Goal: Task Accomplishment & Management: Complete application form

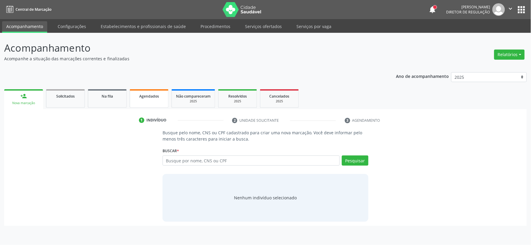
click at [158, 95] on span "Agendados" at bounding box center [149, 96] width 20 height 5
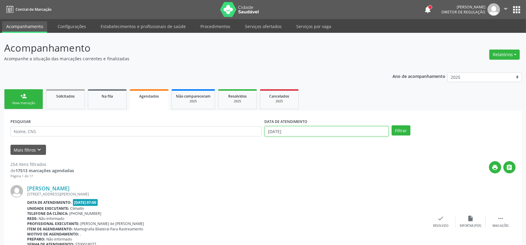
click at [299, 129] on input "[DATE]" at bounding box center [327, 131] width 124 height 10
click at [224, 135] on input "text" at bounding box center [135, 131] width 251 height 10
type input "703007891480671"
click at [392, 125] on button "Filtrar" at bounding box center [401, 130] width 19 height 10
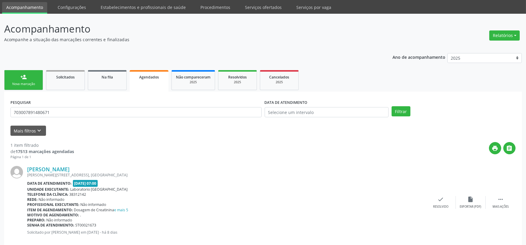
scroll to position [30, 0]
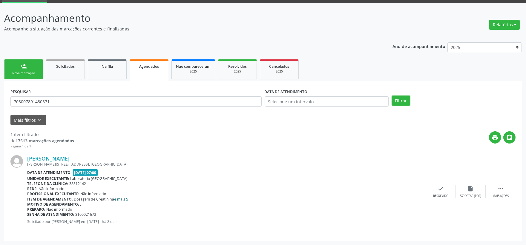
click at [122, 199] on link "e mais 5" at bounding box center [121, 199] width 14 height 5
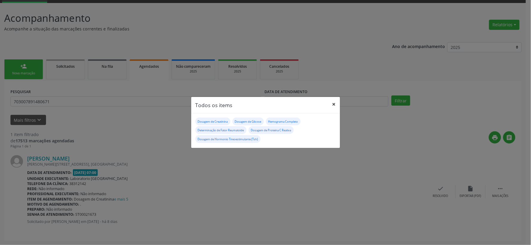
click at [332, 103] on button "×" at bounding box center [334, 104] width 12 height 15
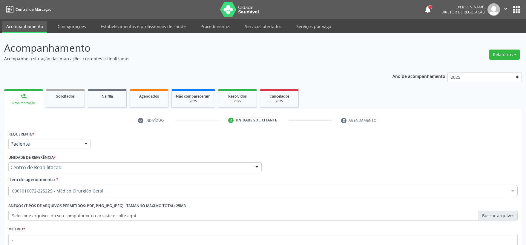
type textarea "."
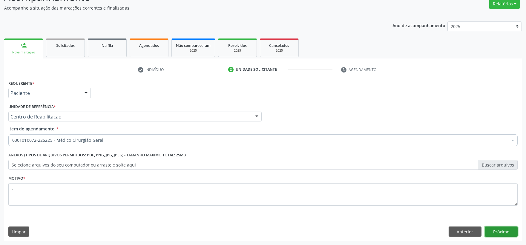
click at [494, 234] on button "Próximo" at bounding box center [501, 232] width 33 height 10
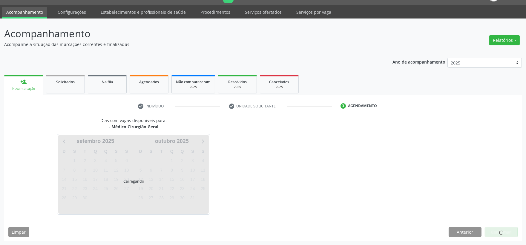
scroll to position [14, 0]
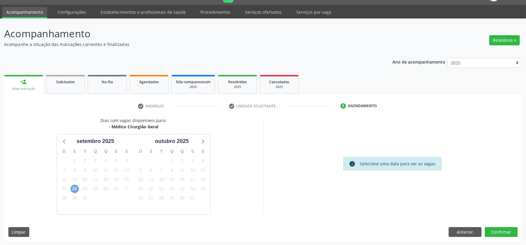
click at [78, 189] on span "22" at bounding box center [74, 189] width 8 height 8
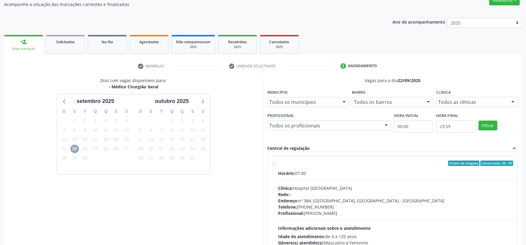
scroll to position [101, 0]
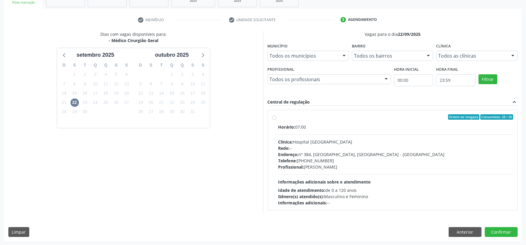
click at [327, 179] on span "Informações adicionais sobre o atendimento" at bounding box center [324, 182] width 93 height 6
click at [276, 120] on input "Ordem de chegada Consumidos: 28 / 30 Horário: 07:00 Clínica: Hospital [GEOGRAPH…" at bounding box center [274, 116] width 4 height 5
radio input "true"
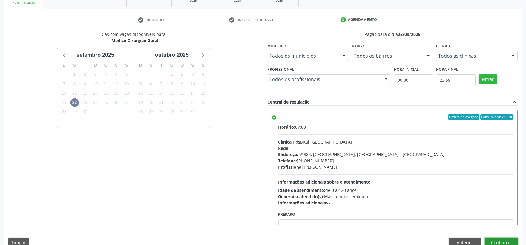
click at [492, 243] on button "Confirmar" at bounding box center [501, 243] width 33 height 10
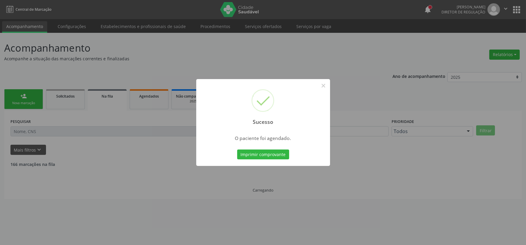
scroll to position [0, 0]
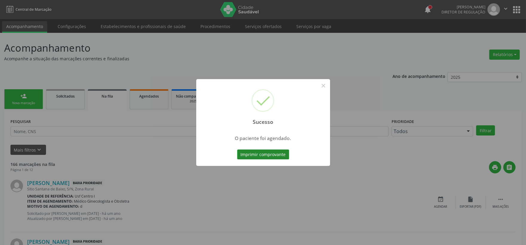
click at [265, 150] on button "Imprimir comprovante" at bounding box center [263, 155] width 52 height 10
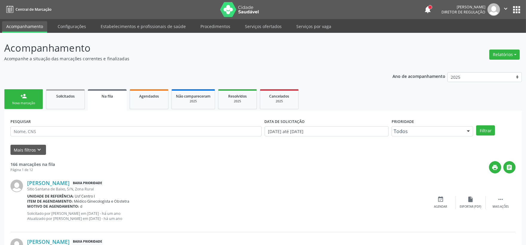
click at [26, 94] on div "person_add" at bounding box center [23, 96] width 7 height 7
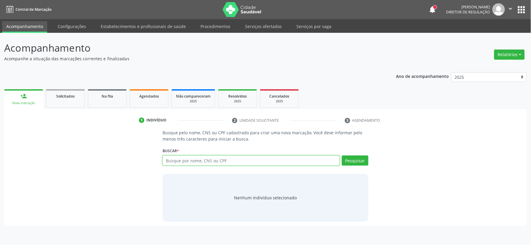
click at [183, 162] on input "text" at bounding box center [250, 161] width 177 height 10
type input "704301562470099"
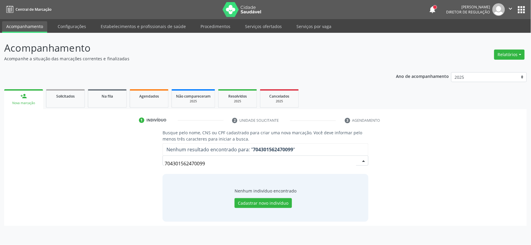
drag, startPoint x: 216, startPoint y: 161, endPoint x: 115, endPoint y: 150, distance: 101.3
click at [115, 150] on div "Busque pelo nome, CNS ou CPF cadastrado para criar uma nova marcação. Você deve…" at bounding box center [265, 176] width 514 height 92
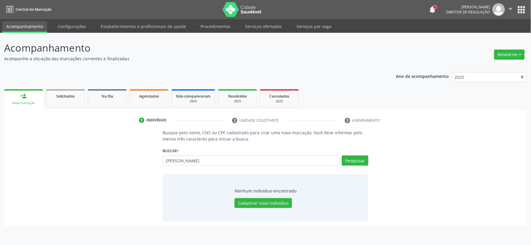
type input "[PERSON_NAME]"
click at [252, 204] on button "Cadastrar novo indivíduo" at bounding box center [262, 203] width 57 height 10
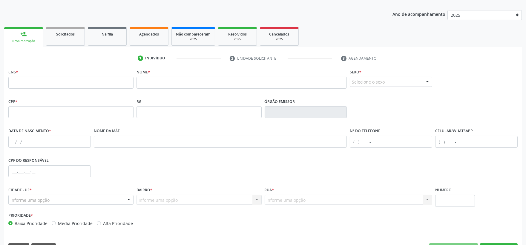
scroll to position [78, 0]
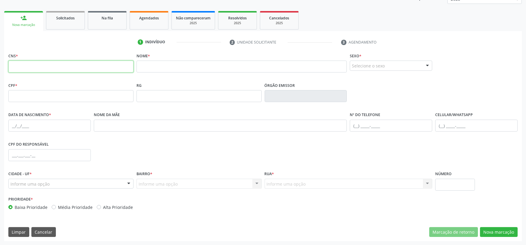
click at [90, 67] on input "text" at bounding box center [70, 67] width 125 height 12
type input "704 3015 6247 0099"
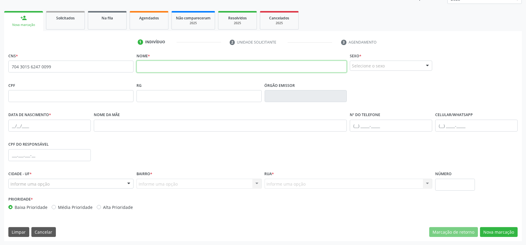
click at [159, 70] on input "text" at bounding box center [242, 67] width 211 height 12
type input "[PERSON_NAME]"
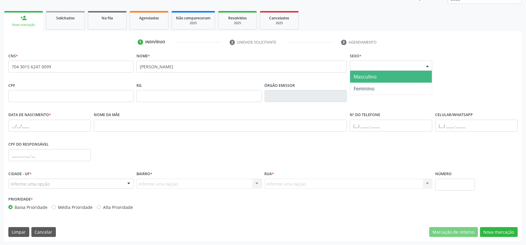
click at [401, 68] on div "Selecione o sexo" at bounding box center [391, 66] width 82 height 10
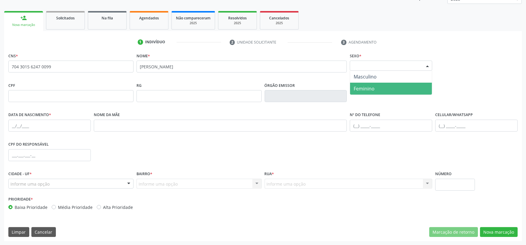
click at [388, 86] on span "Feminino" at bounding box center [391, 89] width 82 height 12
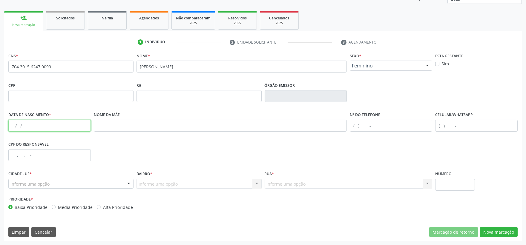
click at [13, 125] on input "text" at bounding box center [49, 126] width 82 height 12
type input "[DATE]"
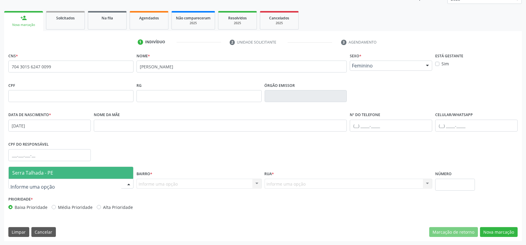
click at [40, 170] on span "Serra Talhada - PE" at bounding box center [32, 173] width 41 height 7
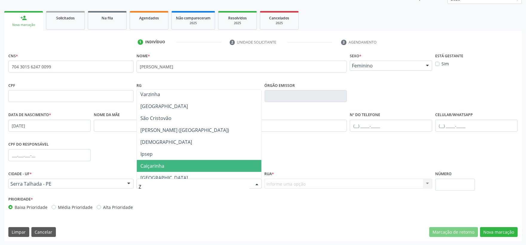
scroll to position [0, 0]
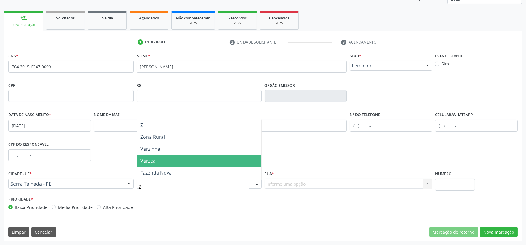
type input "ZO"
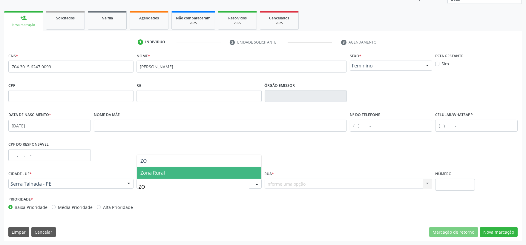
click at [175, 175] on span "Zona Rural" at bounding box center [199, 173] width 125 height 12
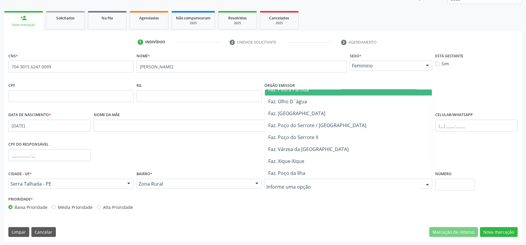
scroll to position [99, 0]
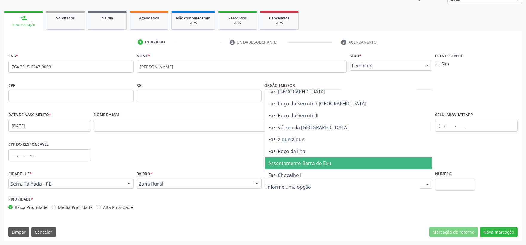
click at [304, 164] on span "Assentamento Barra do Exu" at bounding box center [300, 163] width 63 height 7
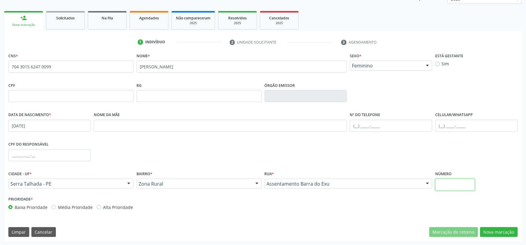
click at [450, 183] on input "text" at bounding box center [455, 185] width 40 height 12
type input "SN"
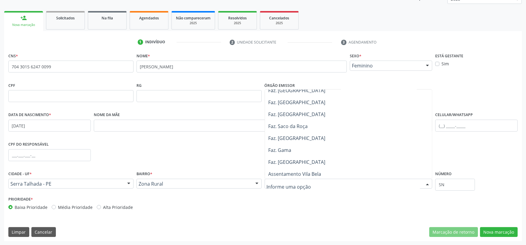
scroll to position [1128, 0]
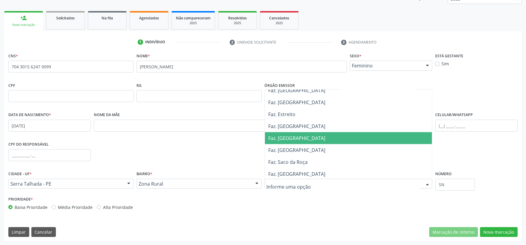
click at [326, 138] on span "Faz. [GEOGRAPHIC_DATA]" at bounding box center [348, 138] width 167 height 12
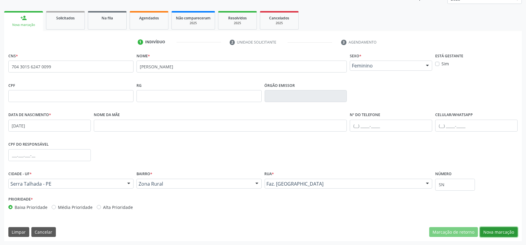
click at [502, 235] on button "Nova marcação" at bounding box center [499, 232] width 38 height 10
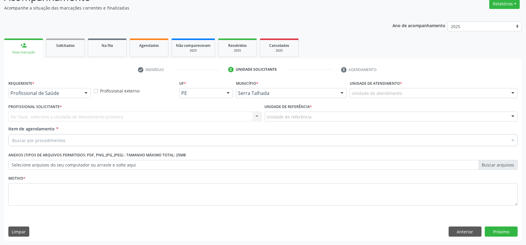
scroll to position [51, 0]
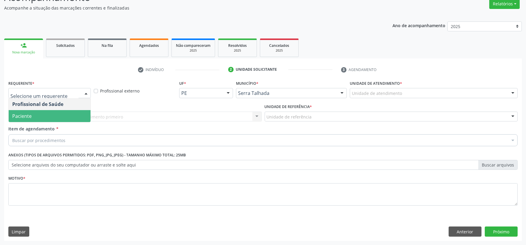
click at [49, 114] on span "Paciente" at bounding box center [50, 116] width 82 height 12
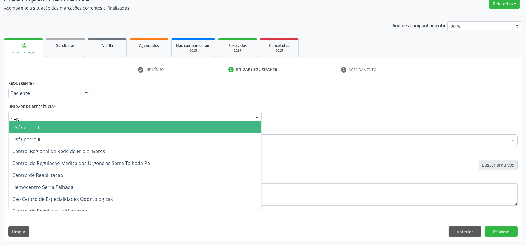
type input "CENTR"
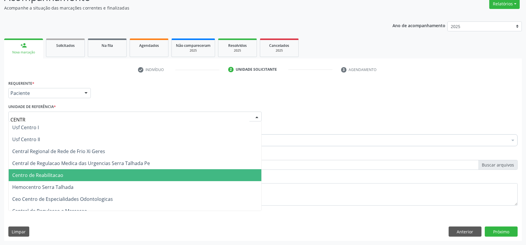
click at [33, 171] on span "Centro de Reabilitacao" at bounding box center [135, 175] width 253 height 12
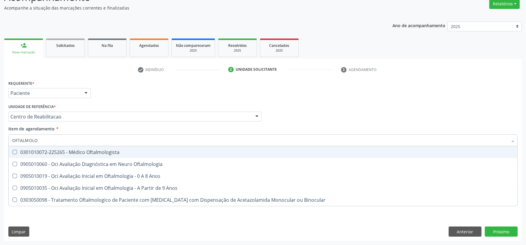
type input "OFTALMOLOG"
click at [38, 151] on div "0301010072-225265 - Médico Oftalmologista" at bounding box center [263, 152] width 502 height 5
checkbox Oftalmologista "true"
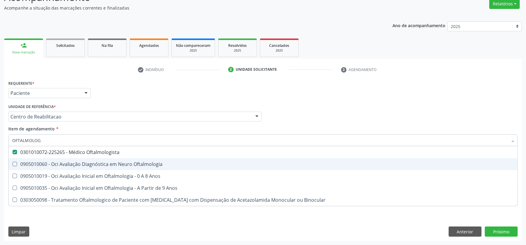
checkbox Oftalmologia "true"
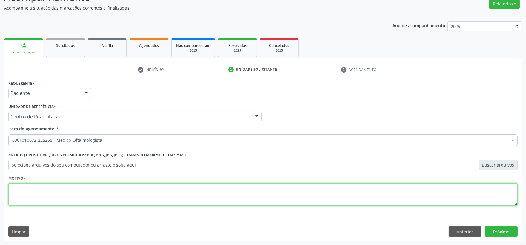
click at [49, 190] on textarea at bounding box center [262, 194] width 509 height 23
type textarea "."
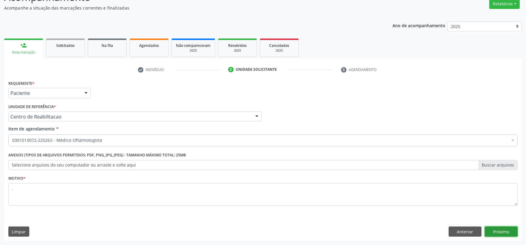
click at [495, 231] on button "Próximo" at bounding box center [501, 232] width 33 height 10
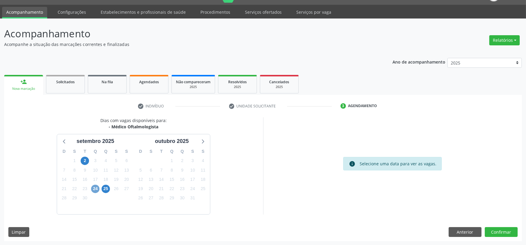
click at [95, 188] on span "24" at bounding box center [95, 189] width 8 height 8
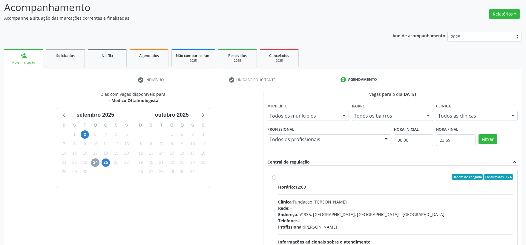
scroll to position [111, 0]
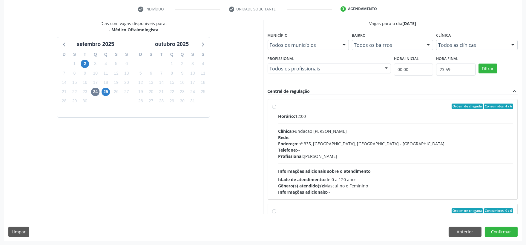
click at [347, 134] on div "Rede: --" at bounding box center [395, 137] width 235 height 6
click at [276, 109] on input "Ordem de chegada Consumidos: 4 / 6 Horário: 12:00 Clínica: Fundacao [PERSON_NAM…" at bounding box center [274, 106] width 4 height 5
radio input "true"
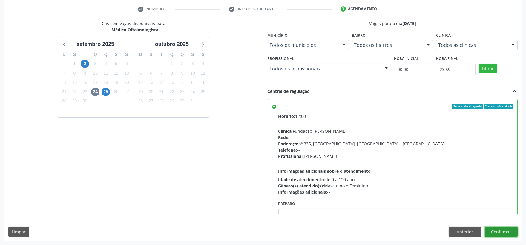
click at [505, 231] on button "Confirmar" at bounding box center [501, 232] width 33 height 10
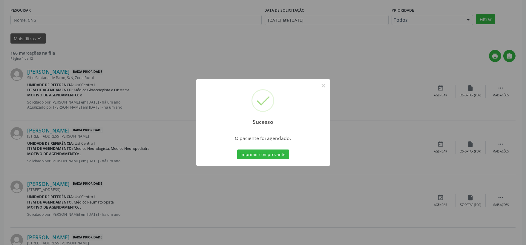
scroll to position [0, 0]
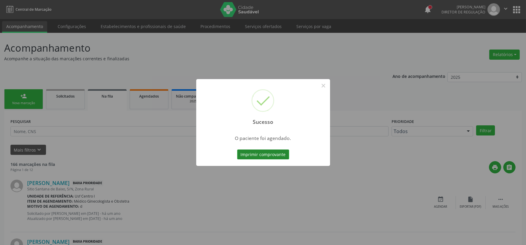
click at [244, 153] on button "Imprimir comprovante" at bounding box center [263, 155] width 52 height 10
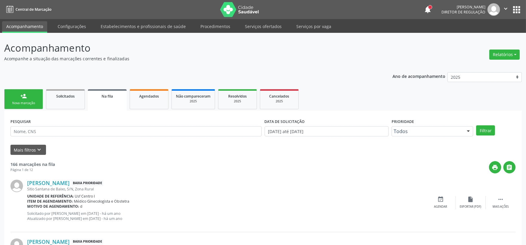
click at [504, 8] on icon "" at bounding box center [505, 8] width 7 height 7
click at [497, 38] on link "Sair" at bounding box center [490, 36] width 41 height 8
